Goal: Navigation & Orientation: Find specific page/section

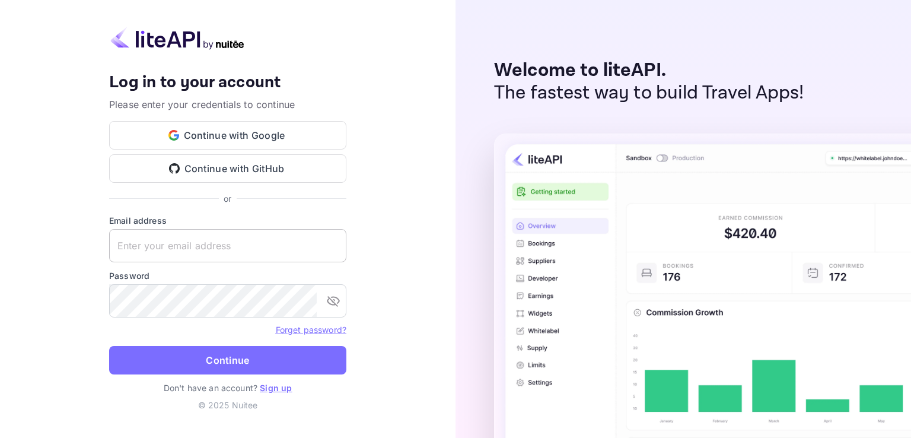
click at [128, 252] on input "text" at bounding box center [227, 245] width 237 height 33
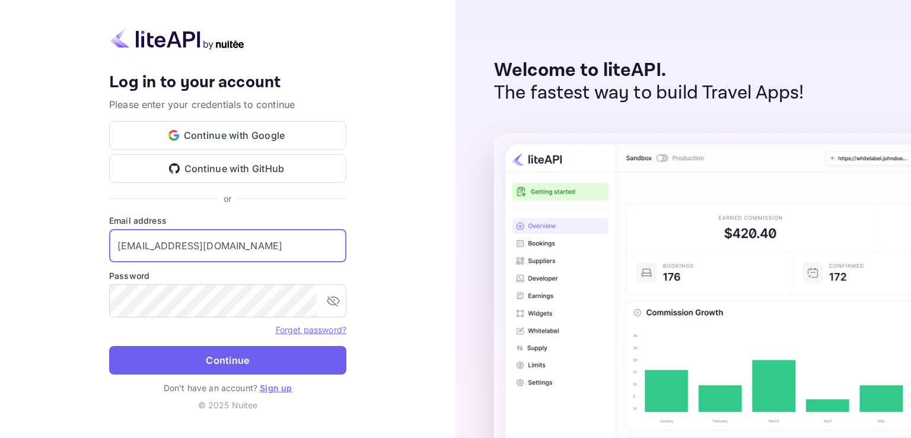
click at [196, 354] on button "Continue" at bounding box center [227, 360] width 237 height 28
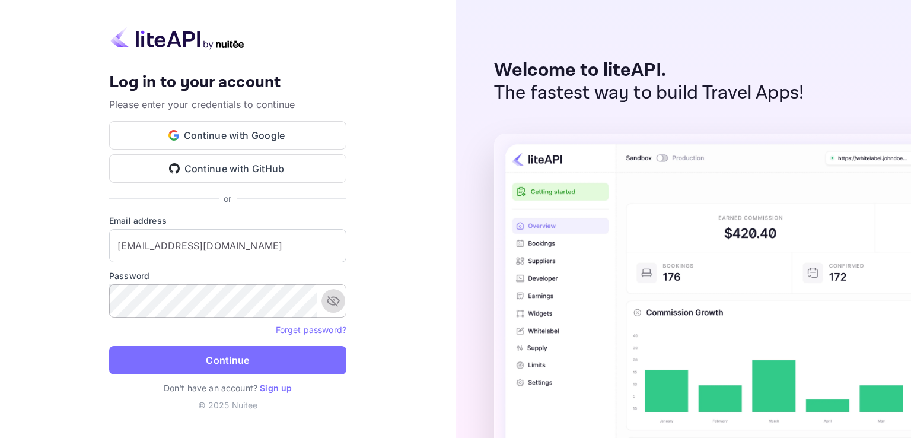
click at [332, 303] on icon "toggle password visibility" at bounding box center [333, 301] width 14 height 14
click at [246, 247] on input "[EMAIL_ADDRESS][DOMAIN_NAME]" at bounding box center [227, 245] width 237 height 33
drag, startPoint x: 239, startPoint y: 245, endPoint x: 90, endPoint y: 243, distance: 149.0
click at [90, 243] on div "Your account has been created successfully, a confirmation link has been sent t…" at bounding box center [228, 219] width 456 height 438
paste input "[EMAIL_ADDRESS][DOMAIN_NAME]"
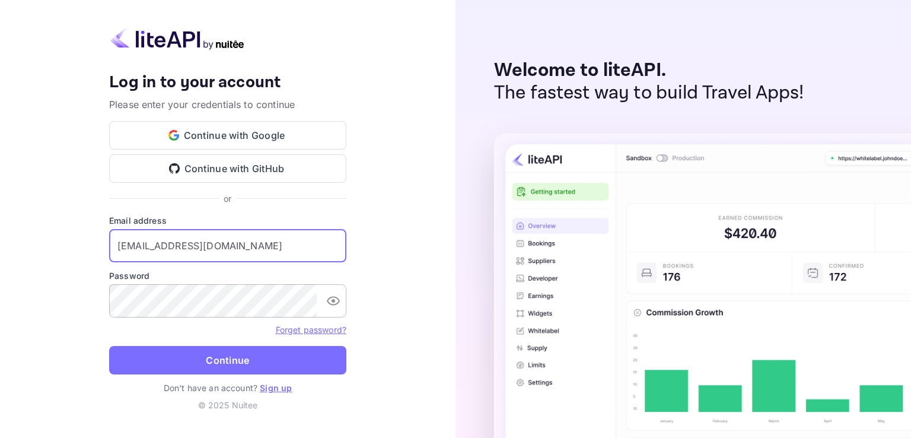
type input "[EMAIL_ADDRESS][DOMAIN_NAME]"
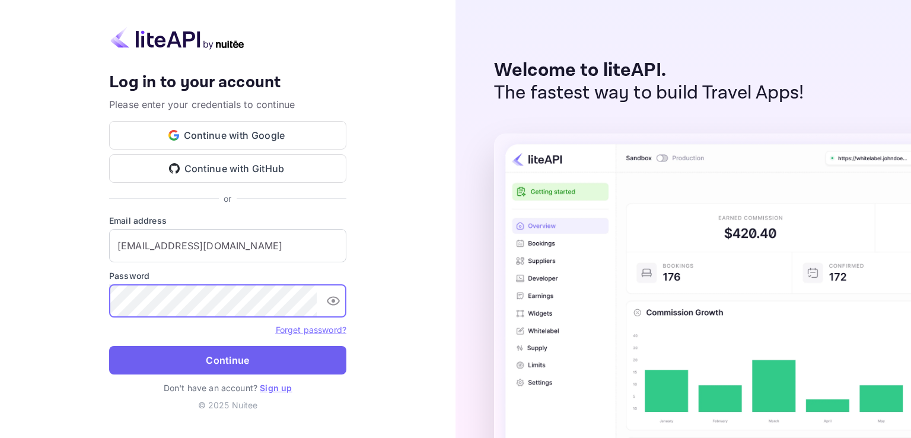
click at [247, 361] on button "Continue" at bounding box center [227, 360] width 237 height 28
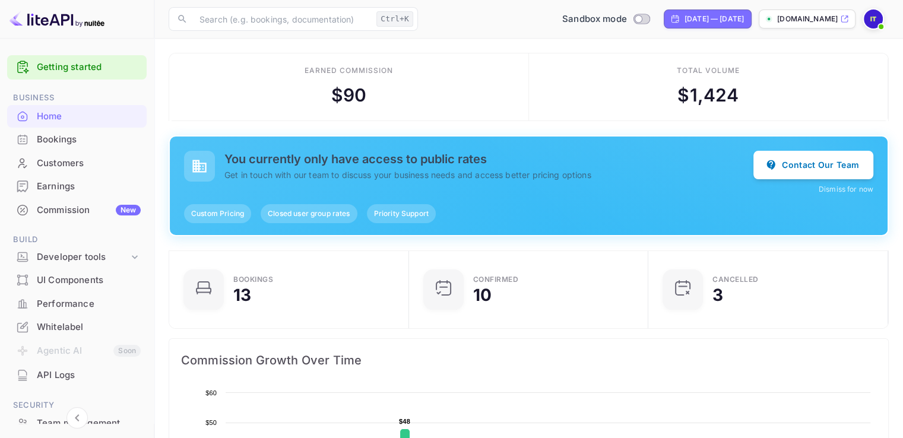
click at [778, 20] on p "[DOMAIN_NAME]" at bounding box center [807, 19] width 61 height 11
click at [55, 274] on div "UI Components" at bounding box center [89, 281] width 104 height 14
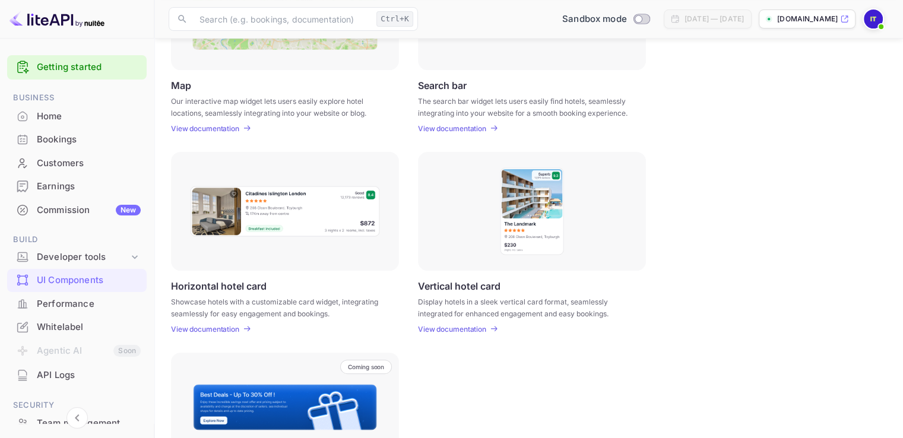
scroll to position [183, 0]
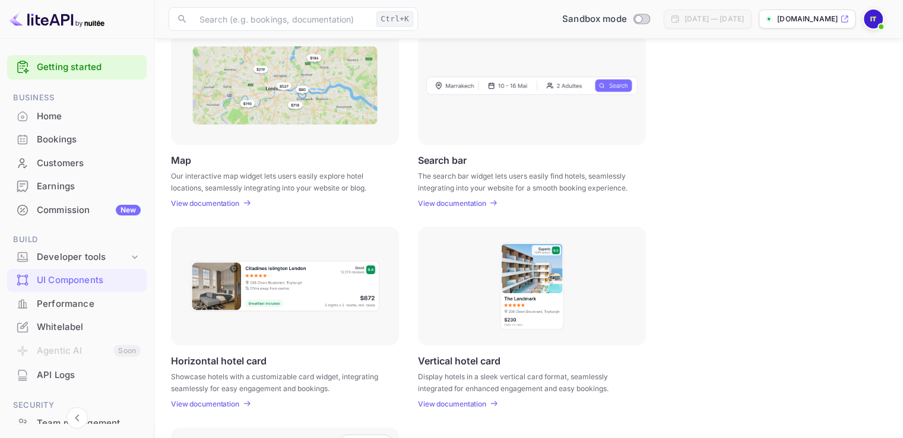
click at [466, 202] on p "View documentation" at bounding box center [452, 203] width 68 height 9
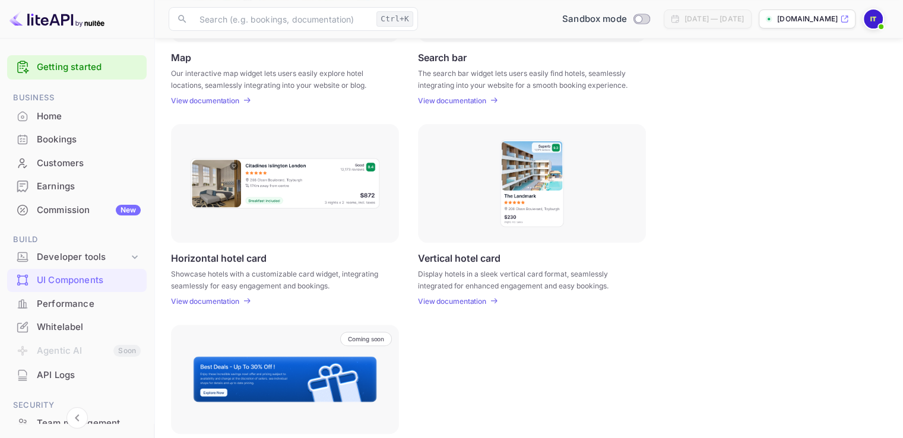
scroll to position [356, 0]
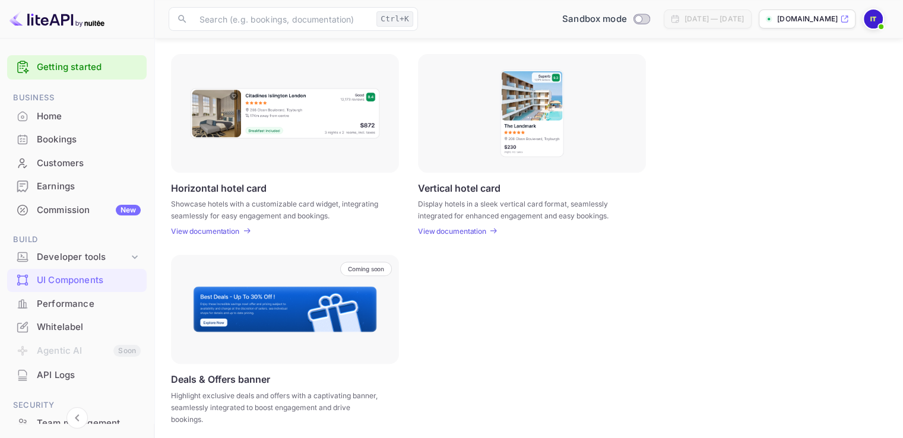
click at [455, 233] on p "View documentation" at bounding box center [452, 231] width 68 height 9
